Goal: Task Accomplishment & Management: Use online tool/utility

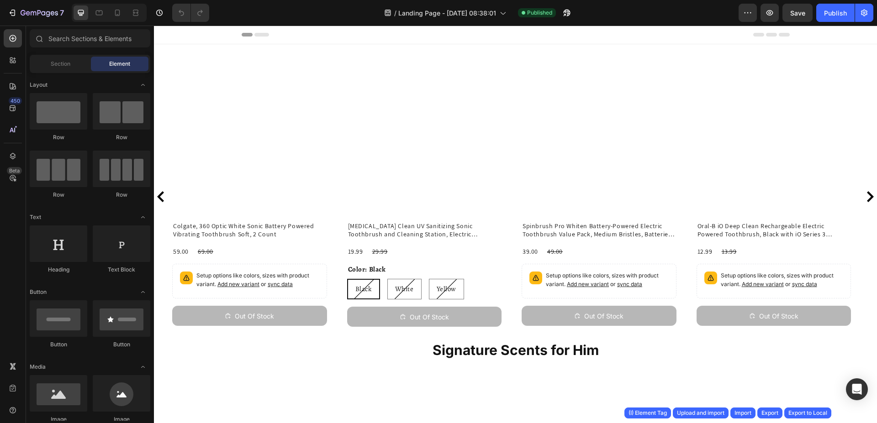
radio input "true"
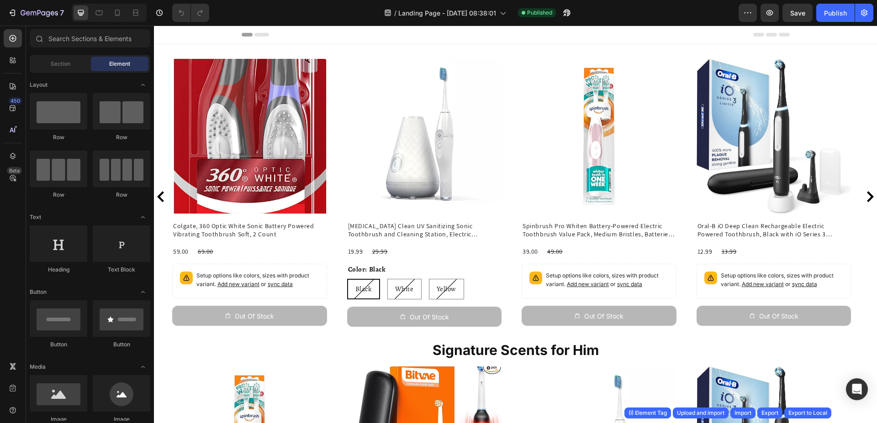
click at [685, 13] on div "/ Landing Page - [DATE] 08:38:01 Published" at bounding box center [477, 13] width 522 height 18
click at [648, 11] on div "/ Landing Page - [DATE] 08:38:01 Published" at bounding box center [477, 13] width 522 height 18
click at [660, 11] on div "/ Landing Page - [DATE] 08:38:01 Published" at bounding box center [477, 13] width 522 height 18
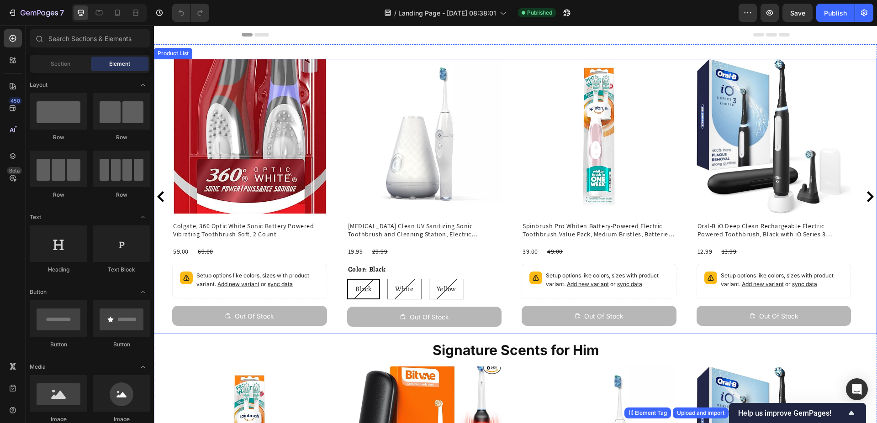
click at [685, 82] on div "Product Images Colgate, 360 Optic White Sonic Battery Powered Vibrating Toothbr…" at bounding box center [515, 196] width 686 height 275
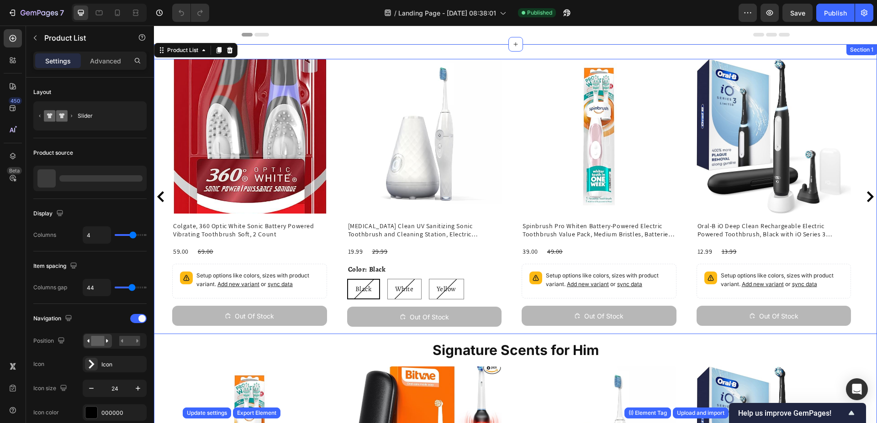
scroll to position [111, 0]
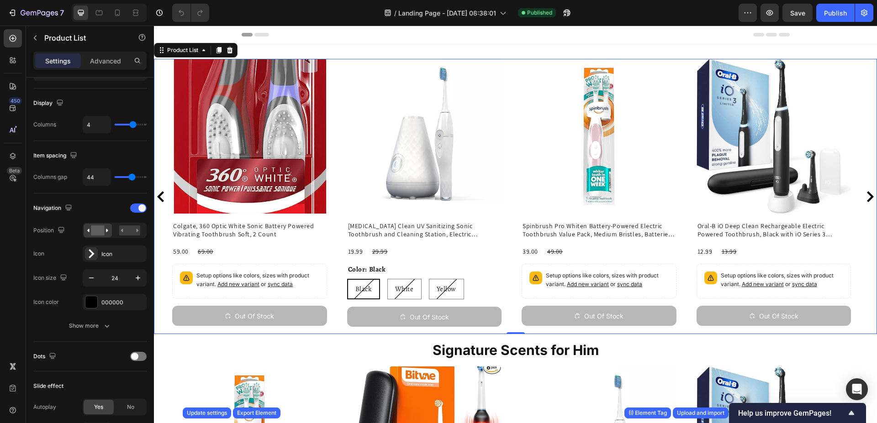
click at [237, 50] on div "Product List" at bounding box center [196, 50] width 84 height 15
click at [233, 49] on icon at bounding box center [229, 50] width 7 height 7
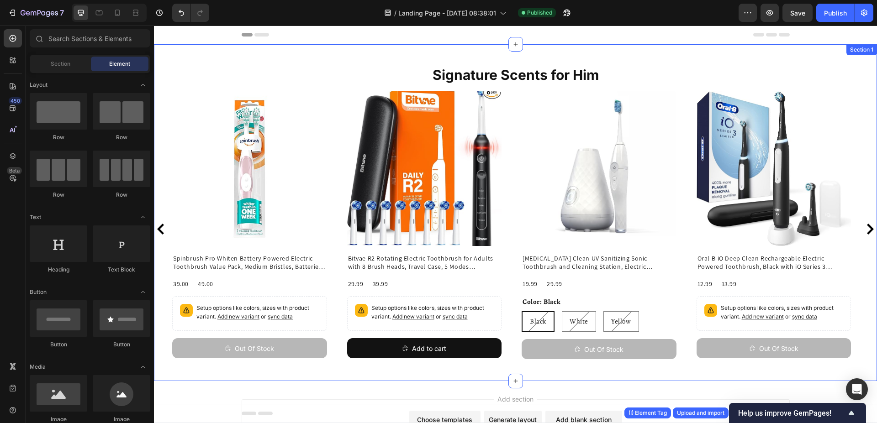
click at [803, 50] on div "Signature Scents for Him Heading Product Images Spinbrush Pro Whiten Battery-Po…" at bounding box center [515, 212] width 723 height 337
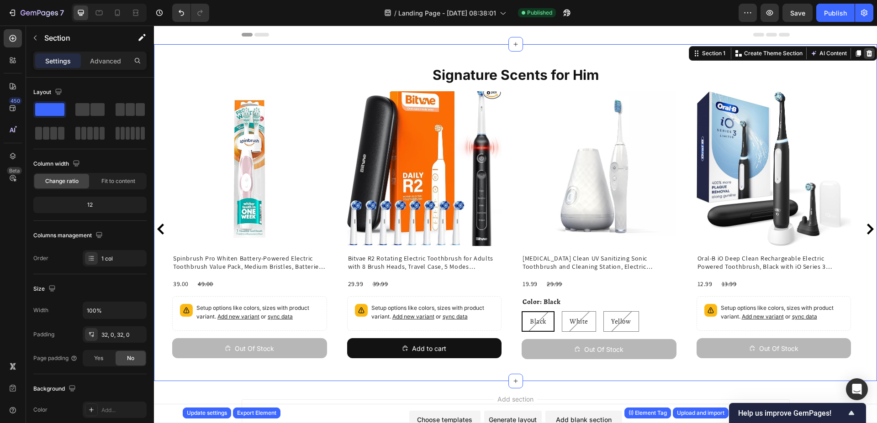
click at [866, 52] on icon at bounding box center [869, 53] width 6 height 6
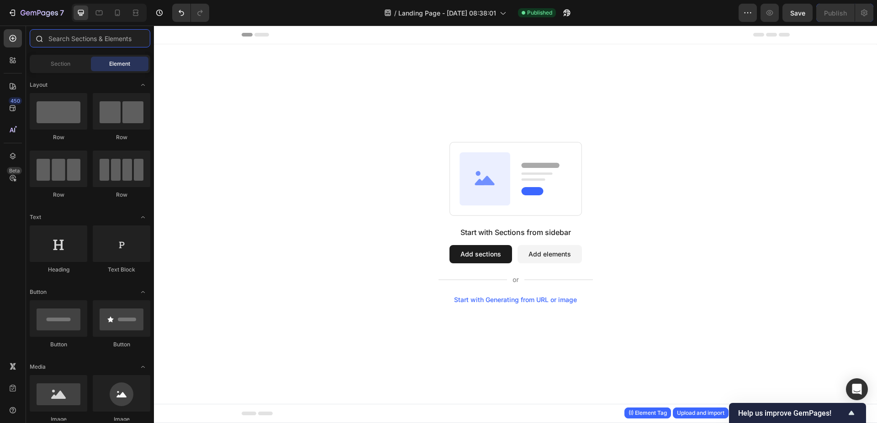
drag, startPoint x: 103, startPoint y: 35, endPoint x: 106, endPoint y: 42, distance: 7.8
click at [105, 39] on input "text" at bounding box center [90, 38] width 121 height 18
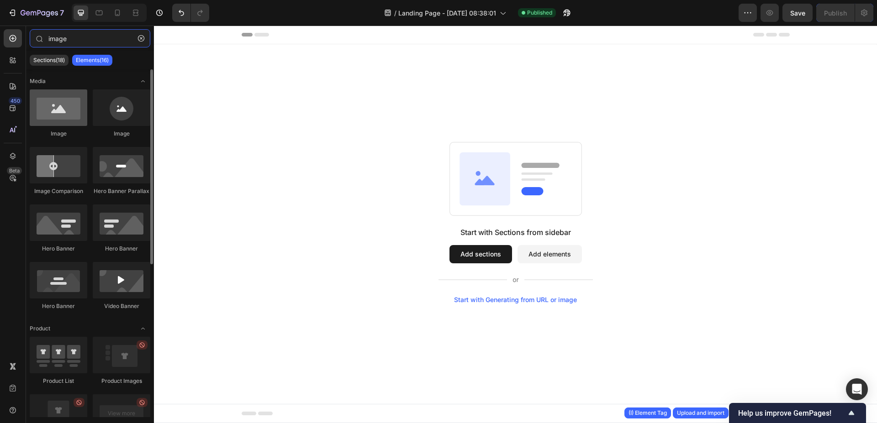
type input "image"
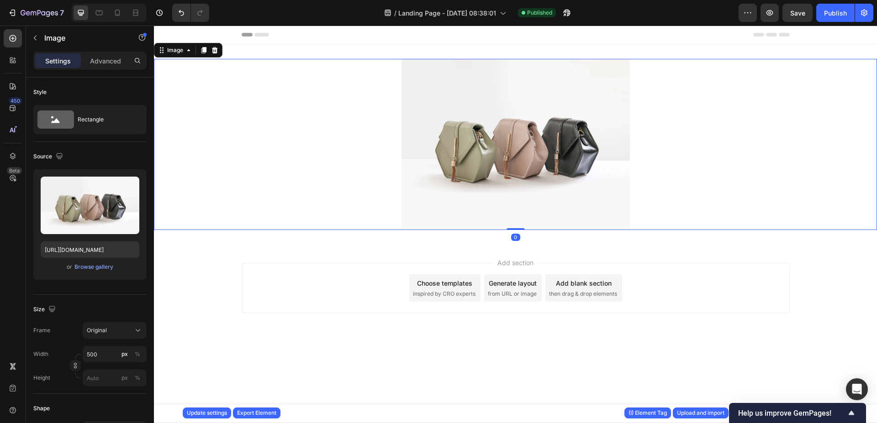
click at [480, 158] on img at bounding box center [515, 144] width 228 height 171
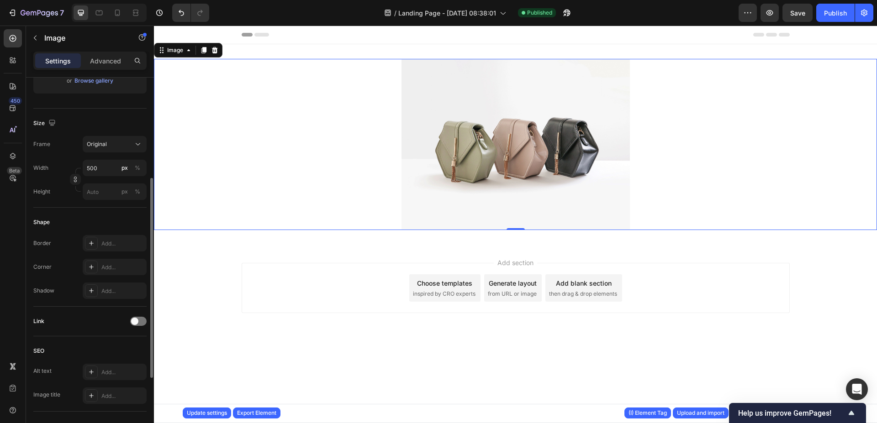
scroll to position [233, 0]
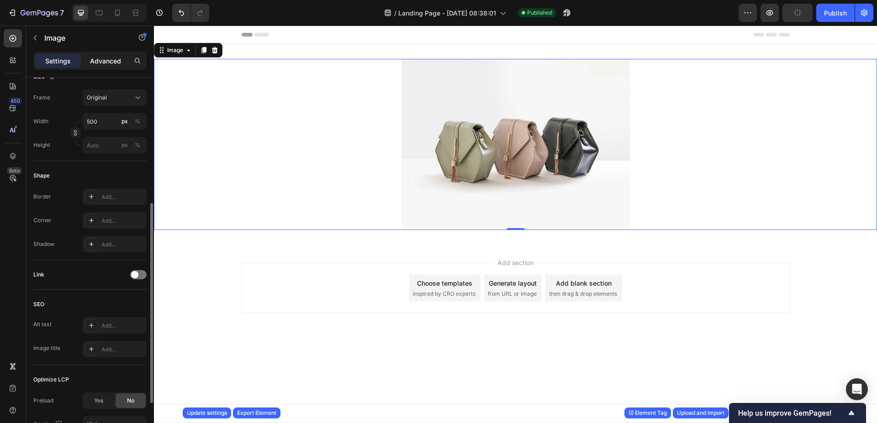
click at [95, 63] on p "Advanced" at bounding box center [105, 61] width 31 height 10
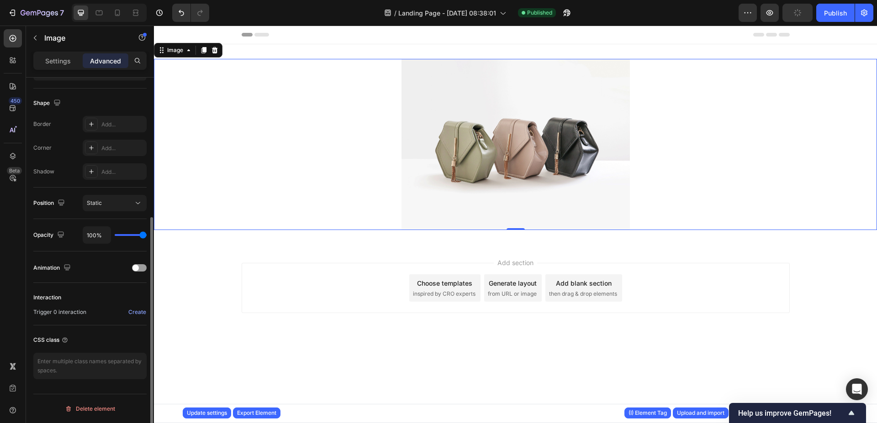
scroll to position [224, 0]
click at [134, 312] on div "Create" at bounding box center [137, 312] width 18 height 8
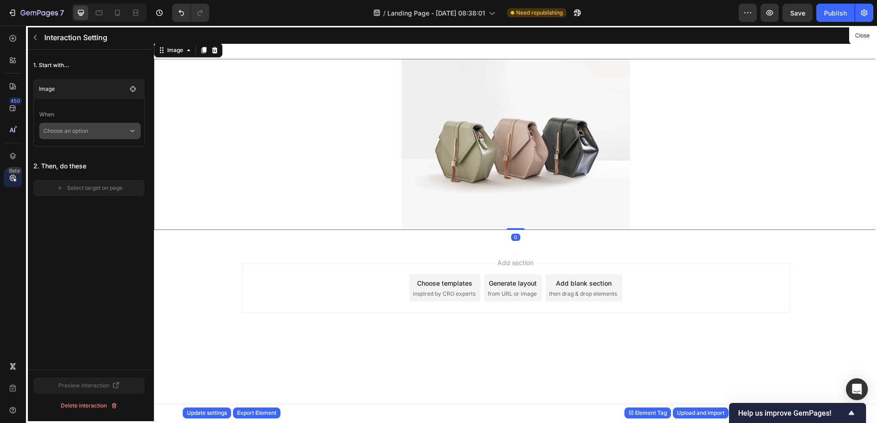
click at [92, 130] on p "Choose an option" at bounding box center [85, 131] width 85 height 16
click at [92, 153] on p "Click on element" at bounding box center [83, 155] width 43 height 9
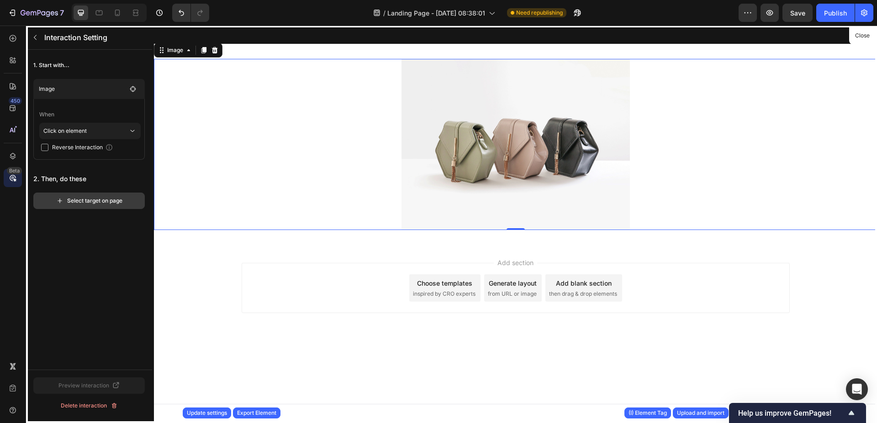
click at [82, 205] on div "Select target on page" at bounding box center [89, 201] width 66 height 8
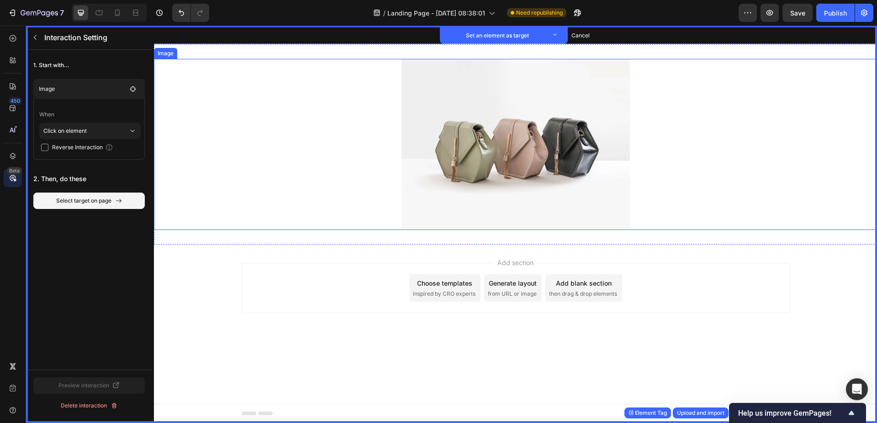
click at [470, 95] on img at bounding box center [515, 144] width 228 height 171
click at [221, 52] on button "Set as target" at bounding box center [218, 50] width 40 height 11
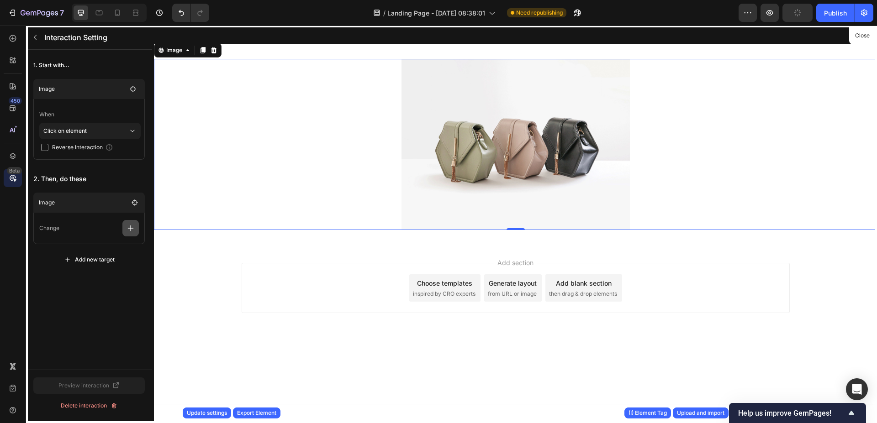
click at [130, 229] on icon "button" at bounding box center [130, 228] width 9 height 9
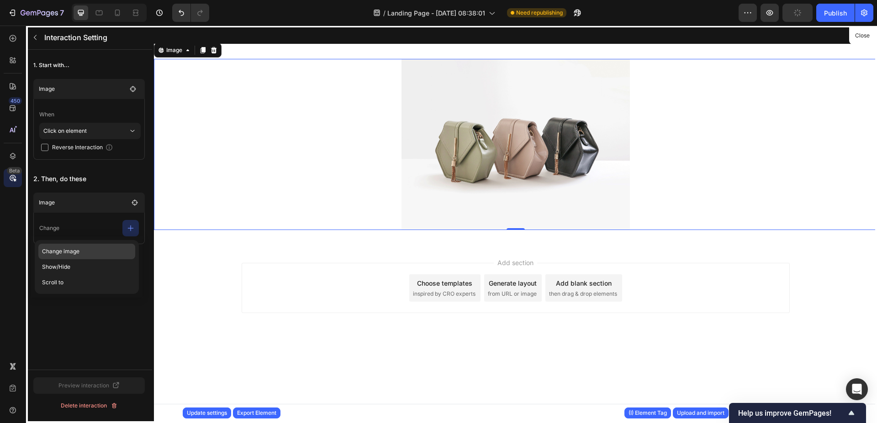
click at [81, 253] on p "Change image" at bounding box center [86, 252] width 97 height 16
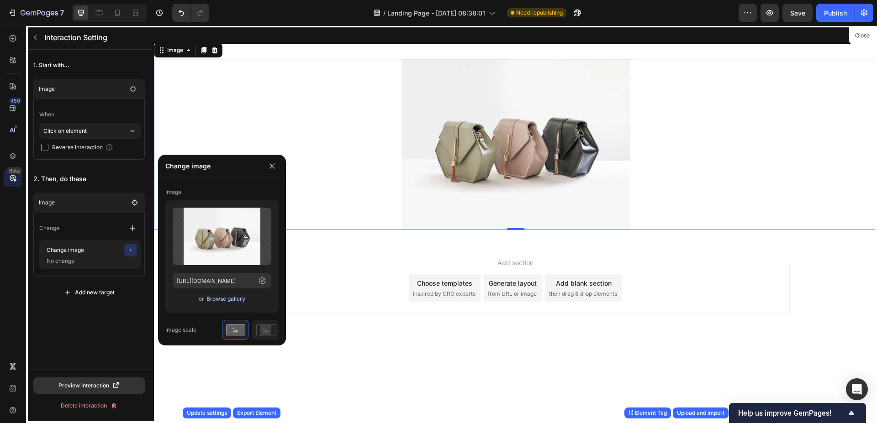
click at [215, 299] on div "Browse gallery" at bounding box center [225, 299] width 39 height 8
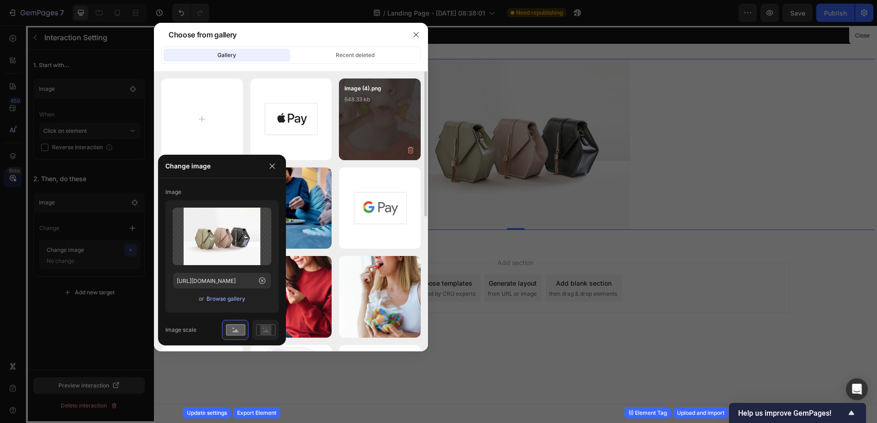
click at [368, 132] on div "Image (4).png 648.33 kb" at bounding box center [380, 120] width 82 height 82
type input "[URL][DOMAIN_NAME]"
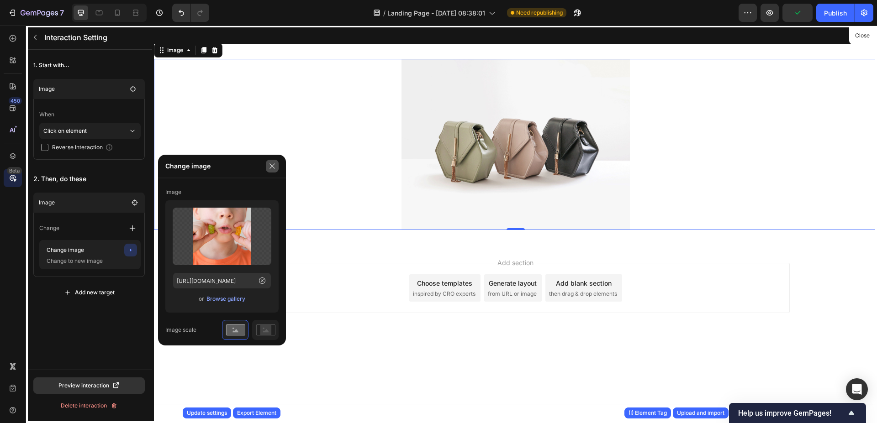
click at [272, 166] on icon "button" at bounding box center [272, 166] width 7 height 7
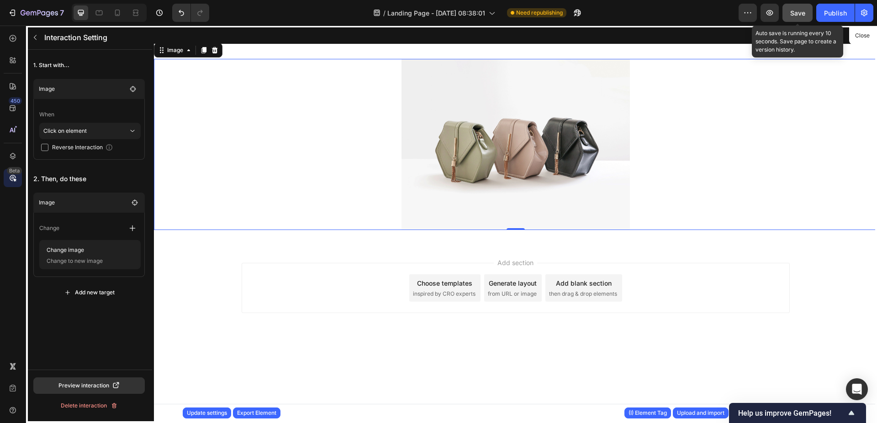
click at [801, 12] on span "Save" at bounding box center [797, 13] width 15 height 8
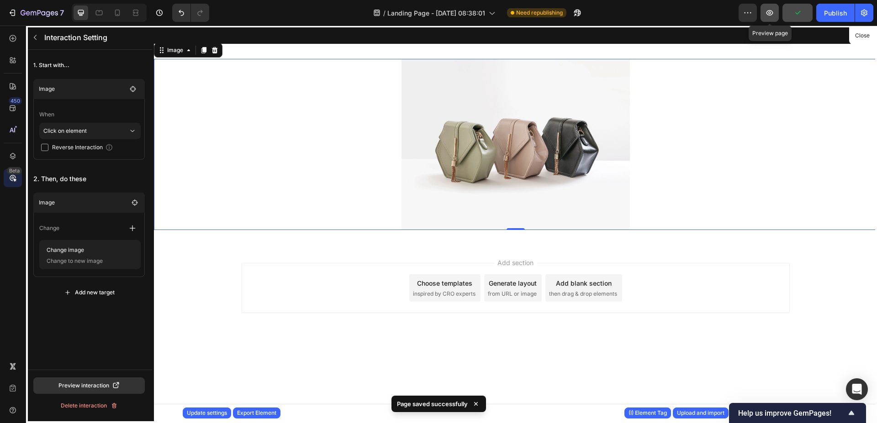
click at [773, 11] on icon "button" at bounding box center [769, 12] width 9 height 9
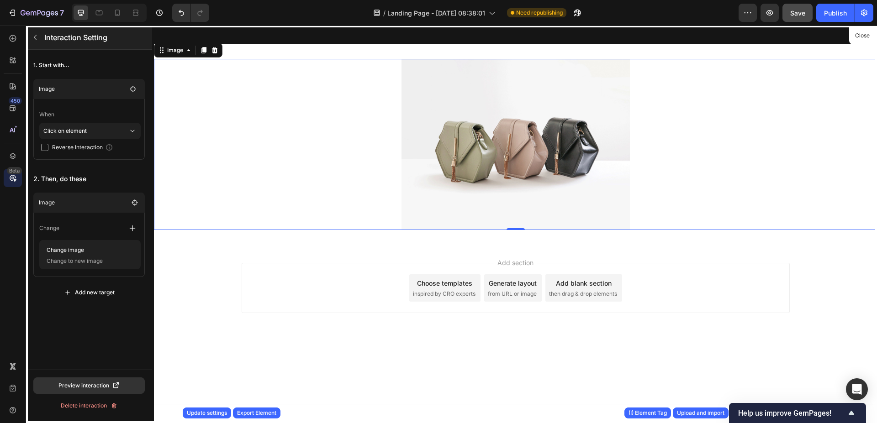
click at [36, 36] on icon "button" at bounding box center [35, 37] width 3 height 5
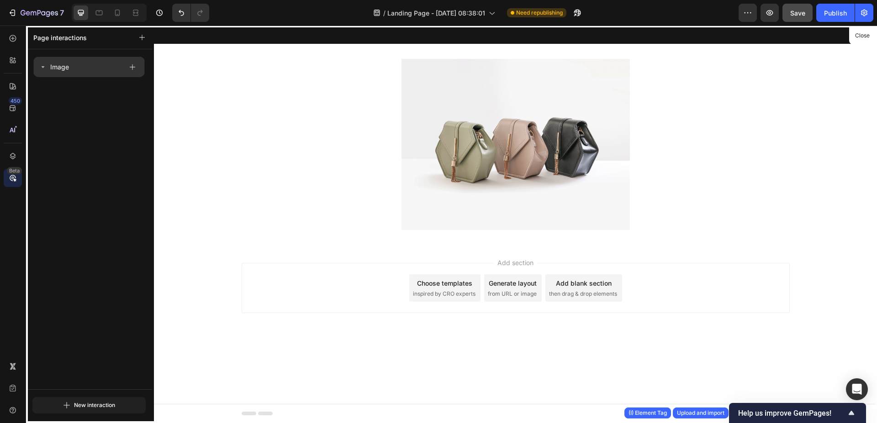
click at [43, 68] on icon at bounding box center [42, 66] width 7 height 7
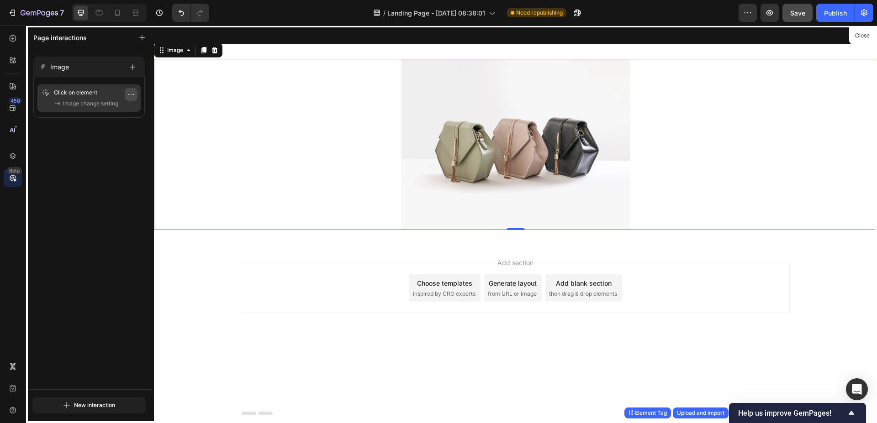
click at [131, 91] on icon "button" at bounding box center [130, 94] width 7 height 7
click at [97, 115] on span "Edit" at bounding box center [98, 116] width 10 height 9
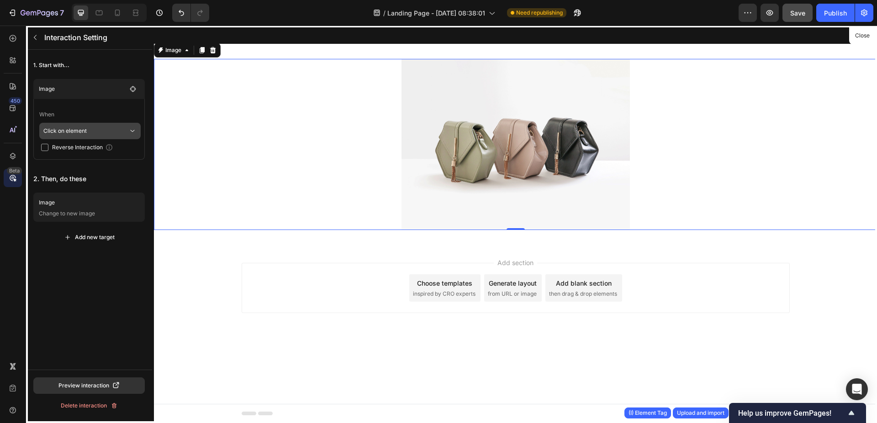
click at [94, 131] on p "Click on element" at bounding box center [85, 131] width 85 height 16
click at [81, 170] on p "Hover element" at bounding box center [81, 173] width 38 height 9
click at [47, 143] on div "Reverse Interaction" at bounding box center [91, 147] width 101 height 9
checkbox input "true"
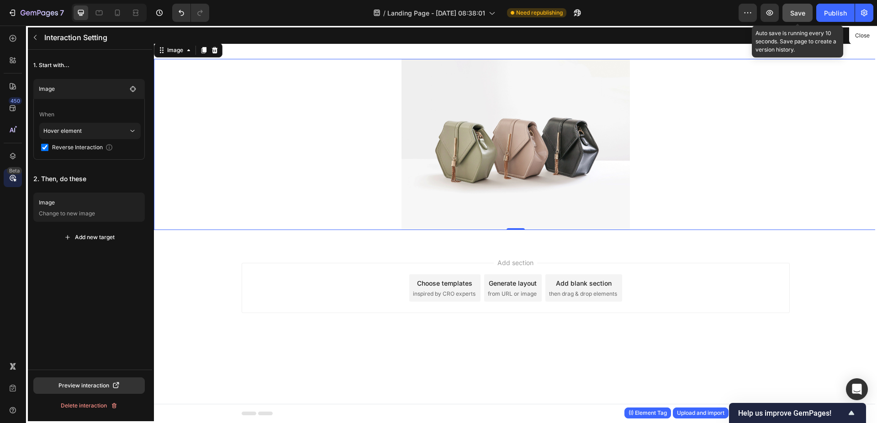
click at [792, 14] on span "Save" at bounding box center [797, 13] width 15 height 8
click at [295, 127] on div at bounding box center [515, 225] width 723 height 398
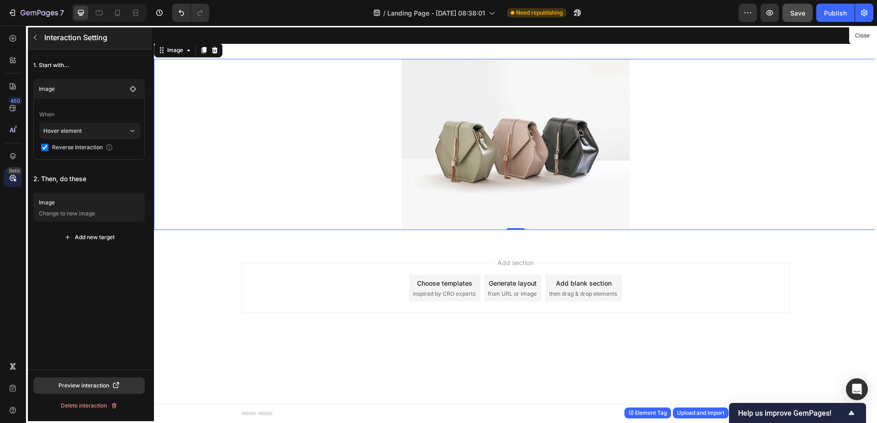
click at [34, 36] on icon "button" at bounding box center [35, 37] width 7 height 7
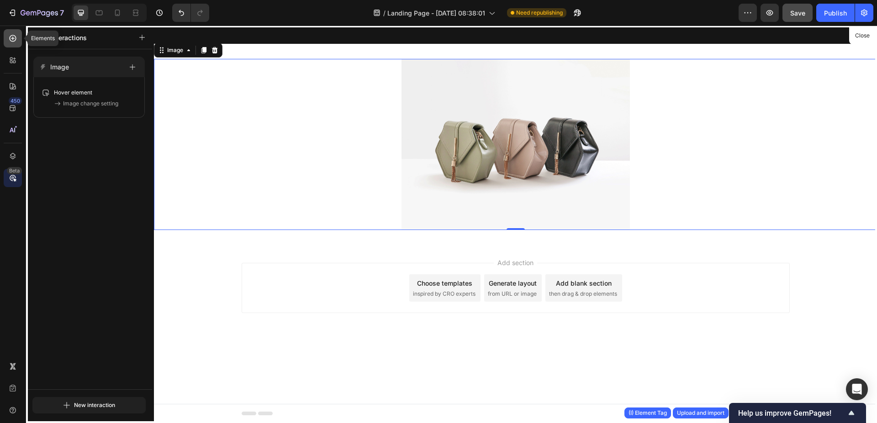
click at [12, 42] on icon at bounding box center [12, 38] width 9 height 9
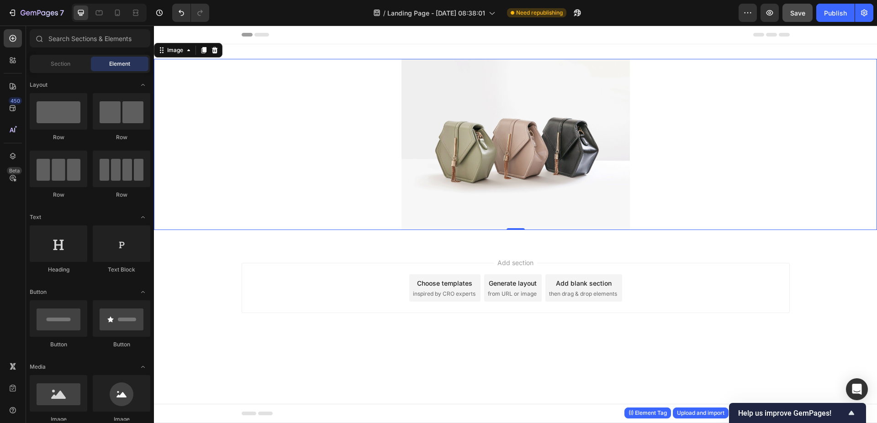
click at [303, 140] on div at bounding box center [515, 144] width 723 height 171
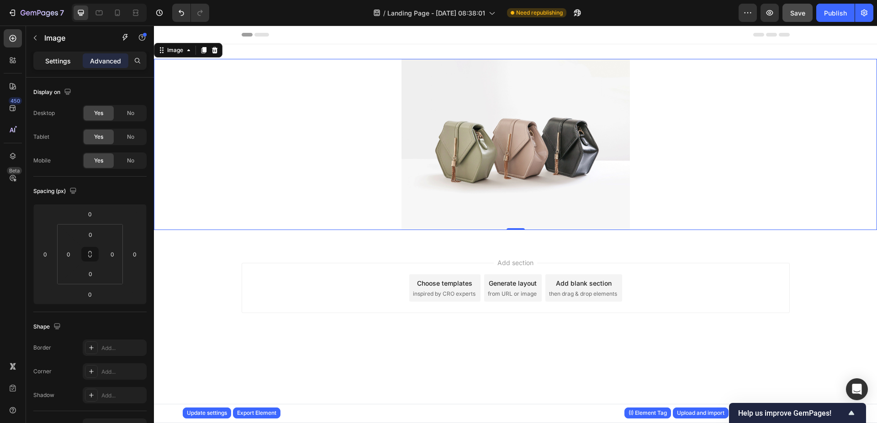
click at [53, 62] on p "Settings" at bounding box center [58, 61] width 26 height 10
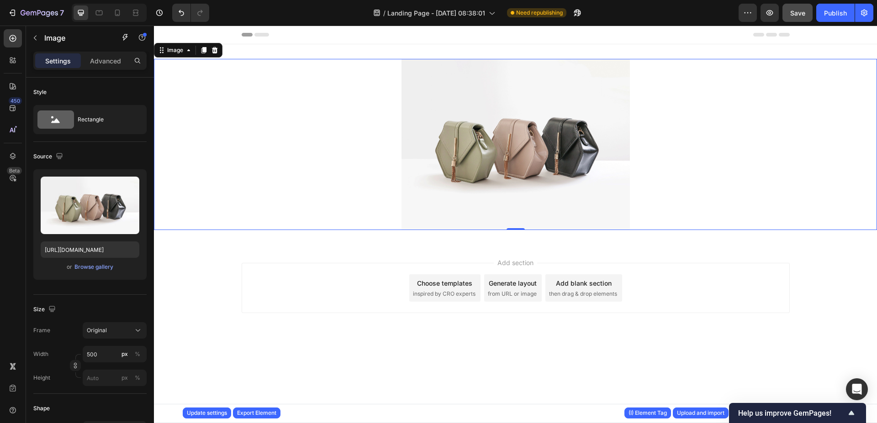
drag, startPoint x: 493, startPoint y: 171, endPoint x: 398, endPoint y: 194, distance: 97.3
click at [493, 171] on img at bounding box center [515, 144] width 228 height 171
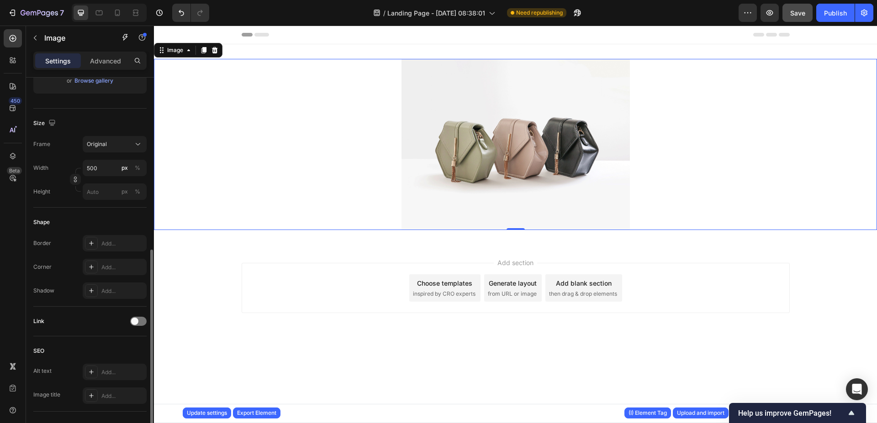
scroll to position [318, 0]
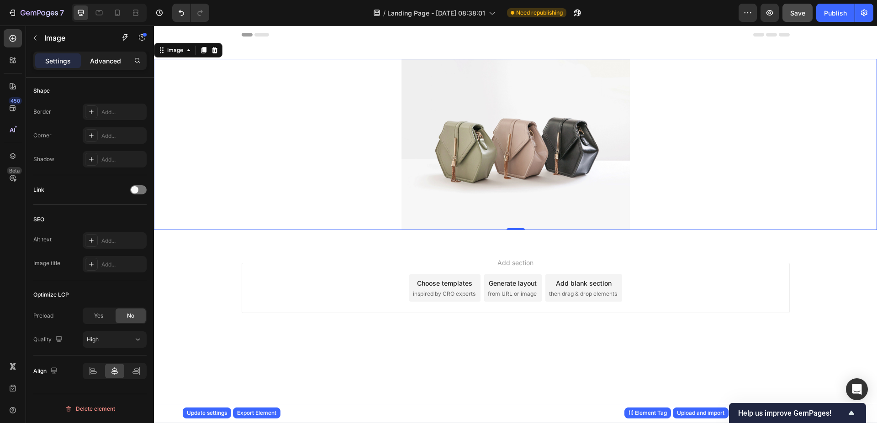
click at [103, 57] on p "Advanced" at bounding box center [105, 61] width 31 height 10
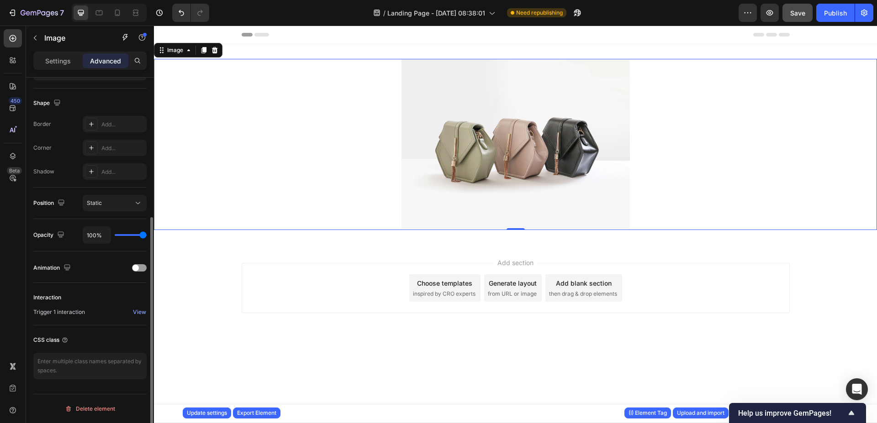
scroll to position [224, 0]
click at [12, 58] on icon at bounding box center [11, 59] width 3 height 3
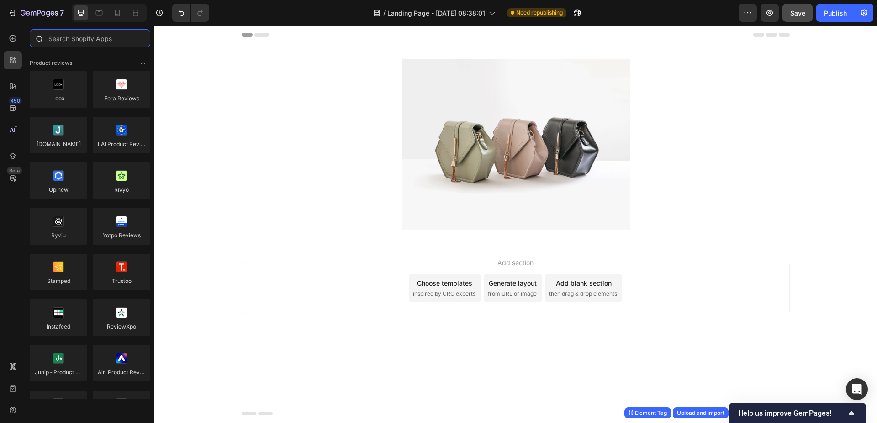
click at [84, 40] on input "text" at bounding box center [90, 38] width 121 height 18
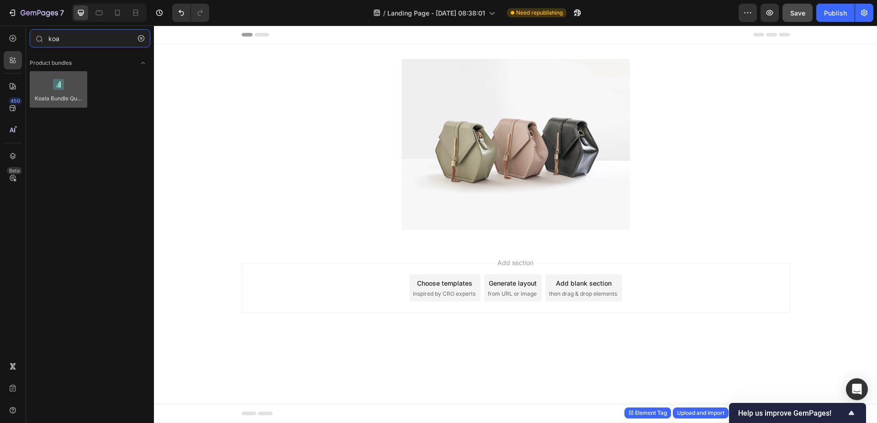
type input "koa"
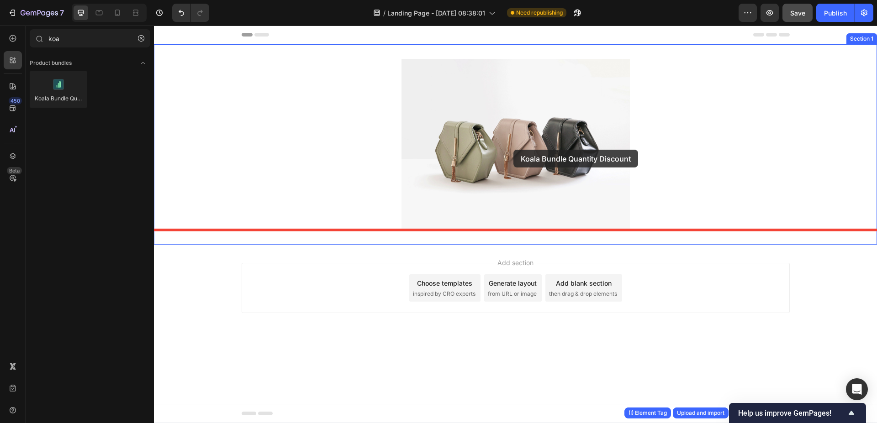
drag, startPoint x: 207, startPoint y: 125, endPoint x: 513, endPoint y: 150, distance: 307.4
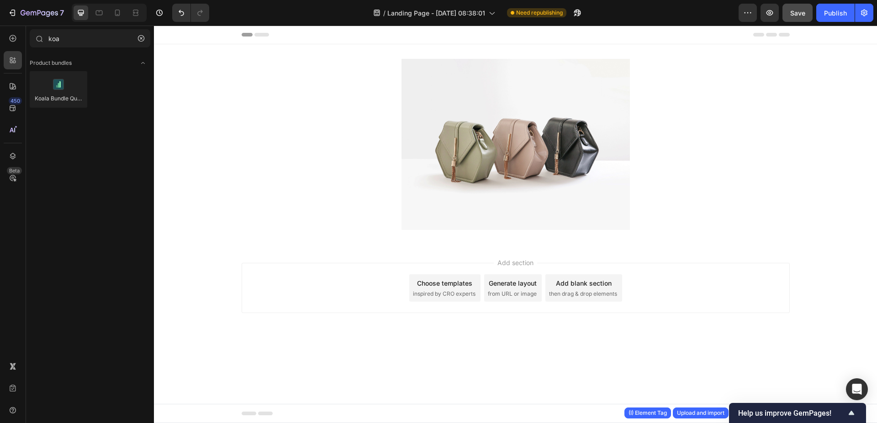
click at [748, 279] on div "Add section Choose templates inspired by CRO experts Generate layout from URL o…" at bounding box center [516, 288] width 548 height 50
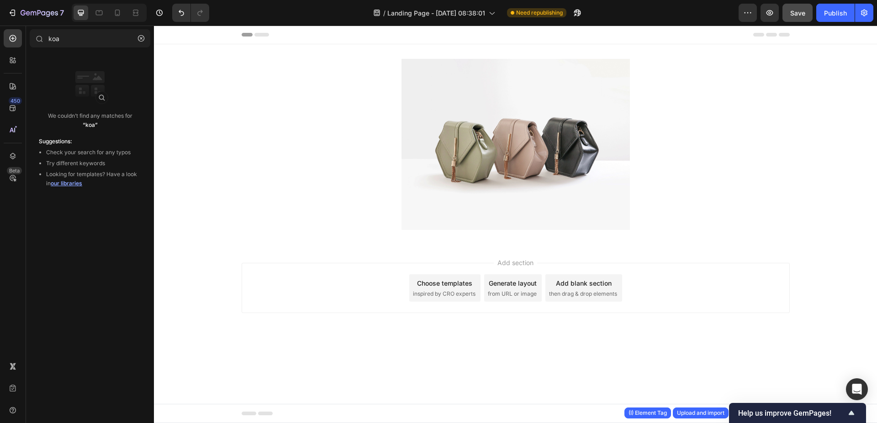
click at [670, 10] on div "/ Landing Page - [DATE] 08:38:01 Need republishing" at bounding box center [477, 13] width 522 height 18
